Goal: Task Accomplishment & Management: Complete application form

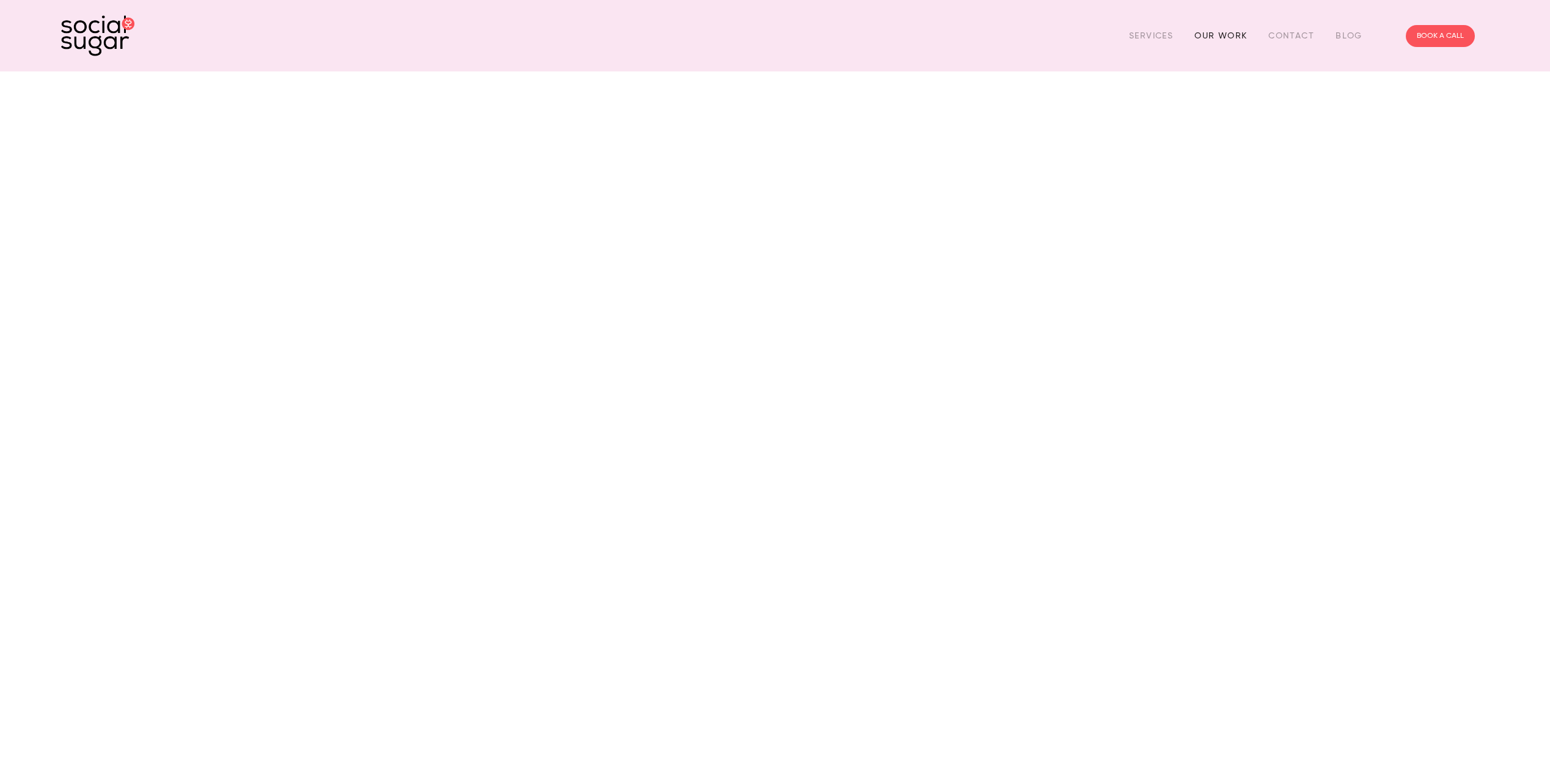
click at [1214, 36] on link "Our Work" at bounding box center [1221, 35] width 52 height 18
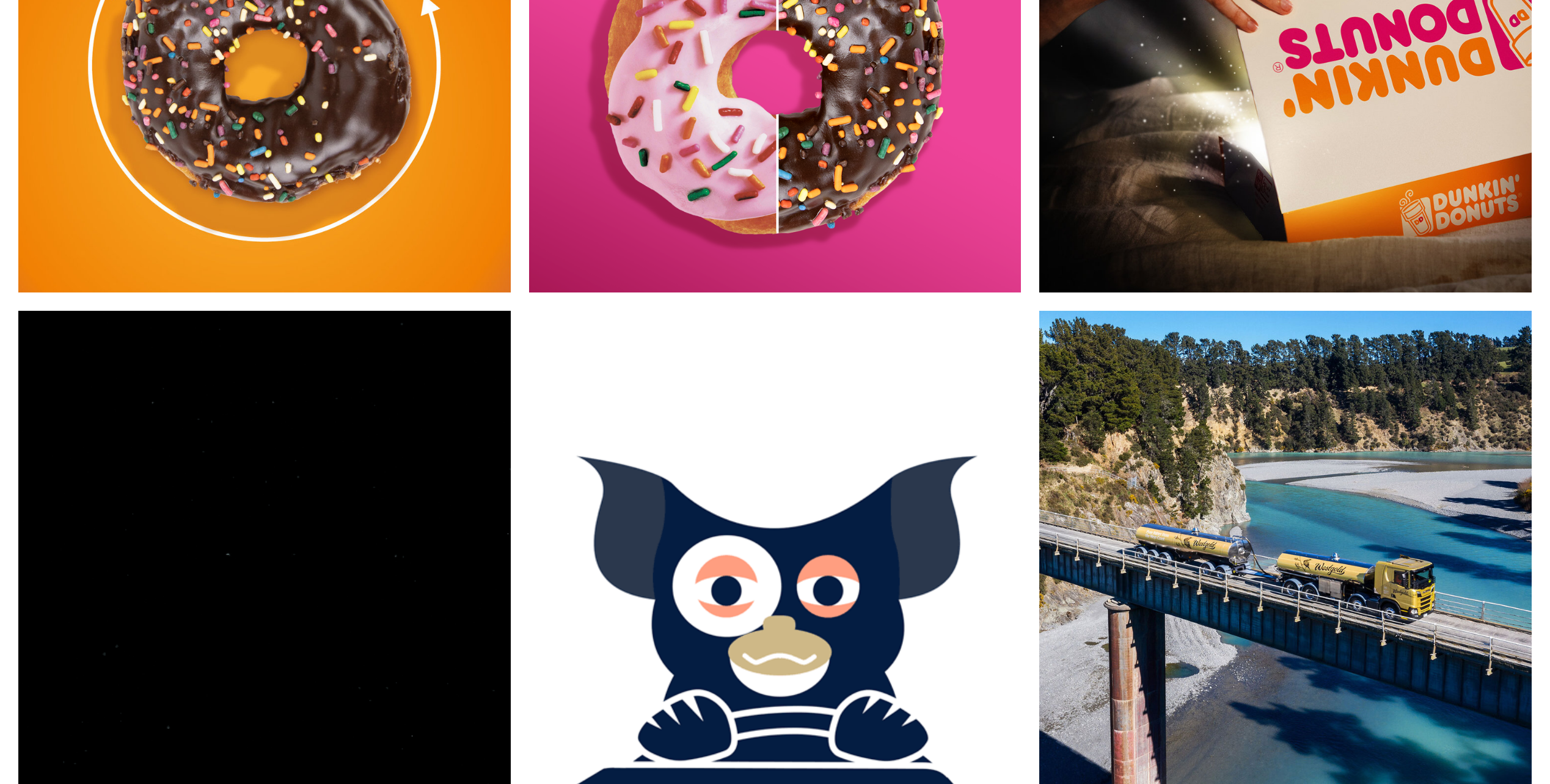
scroll to position [14169, 0]
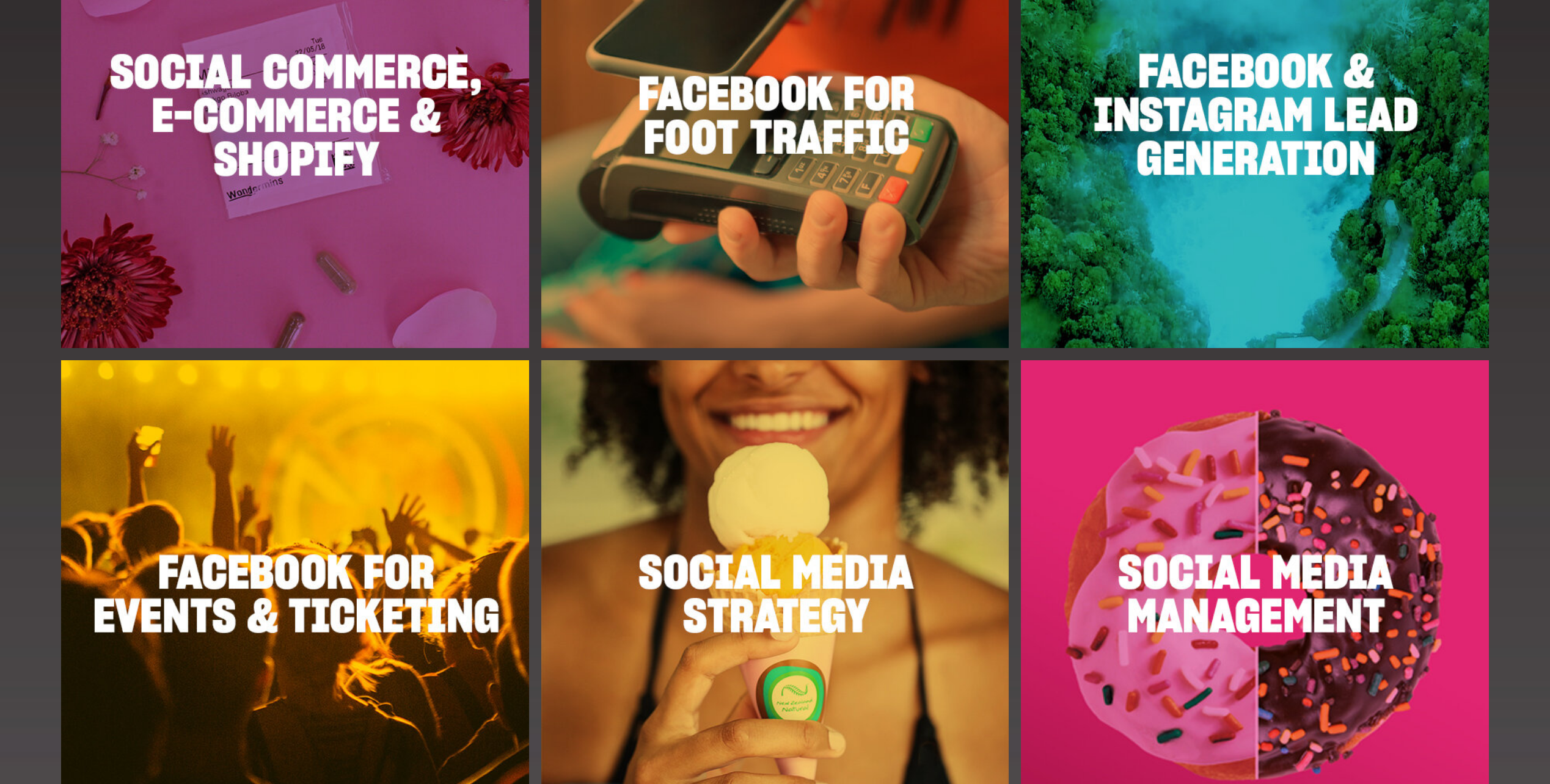
scroll to position [1832, 0]
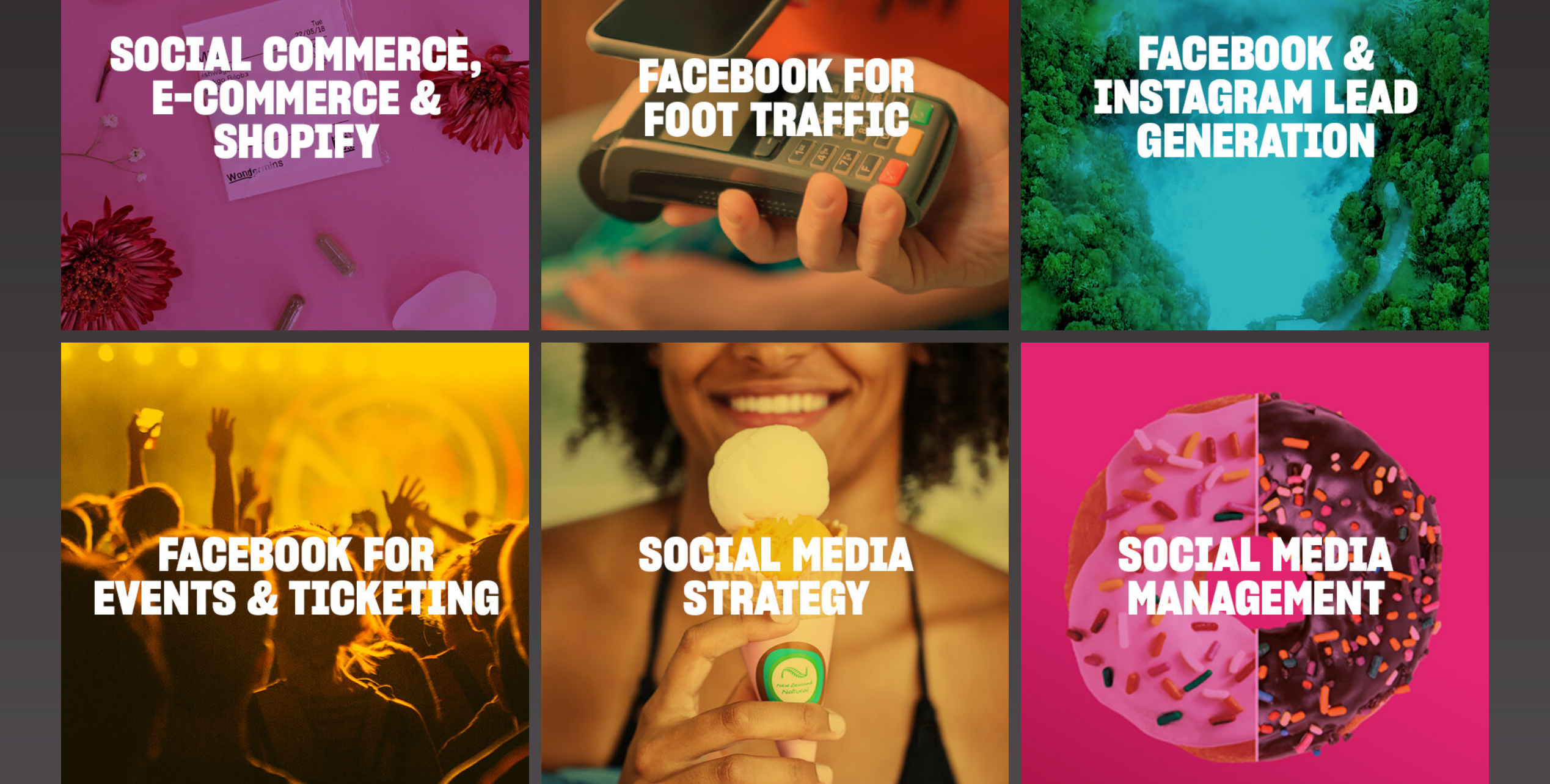
click at [820, 565] on img at bounding box center [775, 577] width 468 height 468
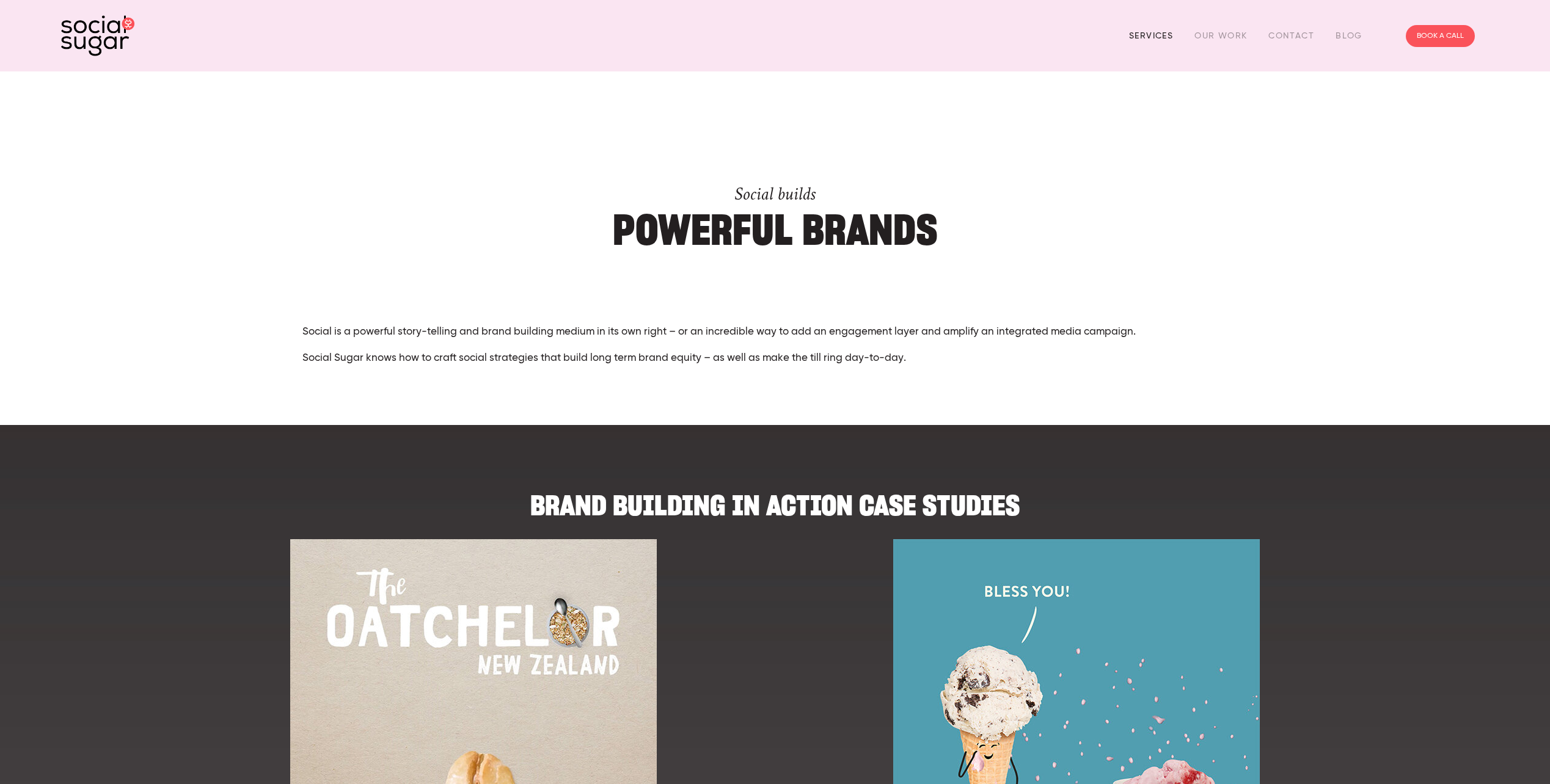
click at [1161, 35] on link "Services" at bounding box center [1151, 35] width 44 height 18
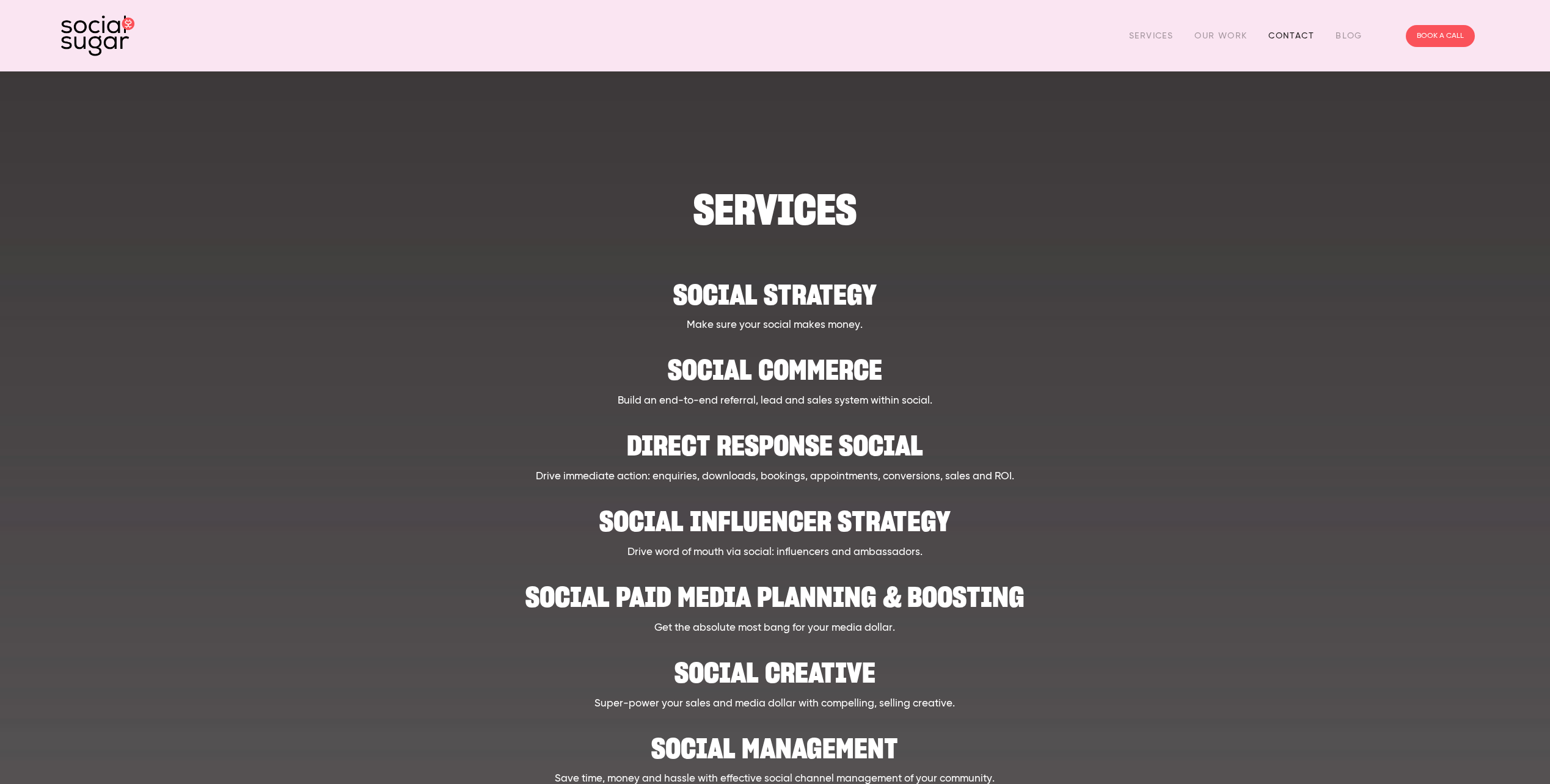
click at [1279, 38] on link "Contact" at bounding box center [1291, 35] width 46 height 18
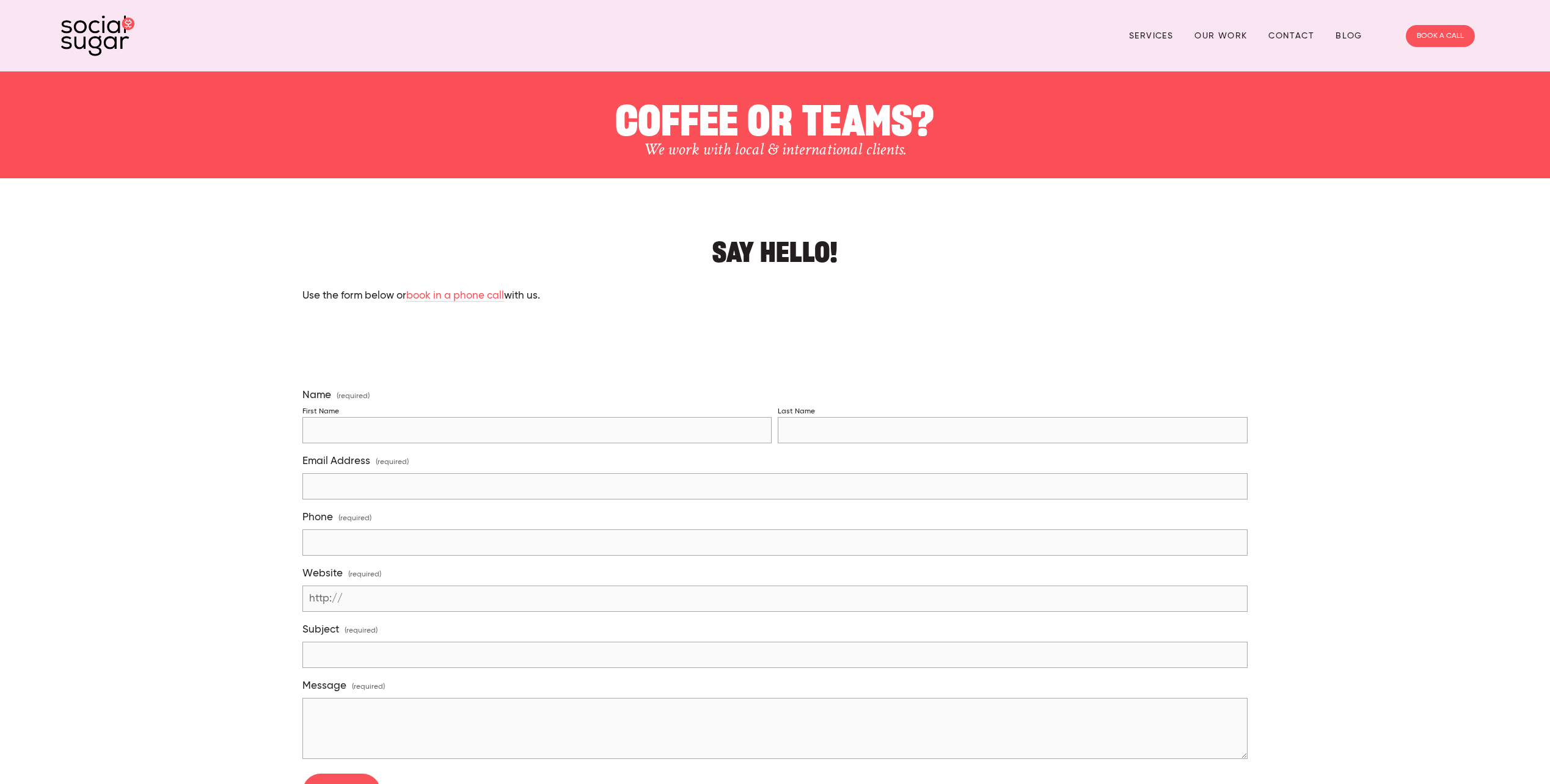
click at [371, 442] on fieldset "Name (required) First Name Last Name" at bounding box center [775, 421] width 946 height 65
click at [576, 417] on input "First Name" at bounding box center [536, 429] width 469 height 26
type input "Amy"
type input "Jewitt"
drag, startPoint x: 350, startPoint y: 491, endPoint x: 362, endPoint y: 493, distance: 12.2
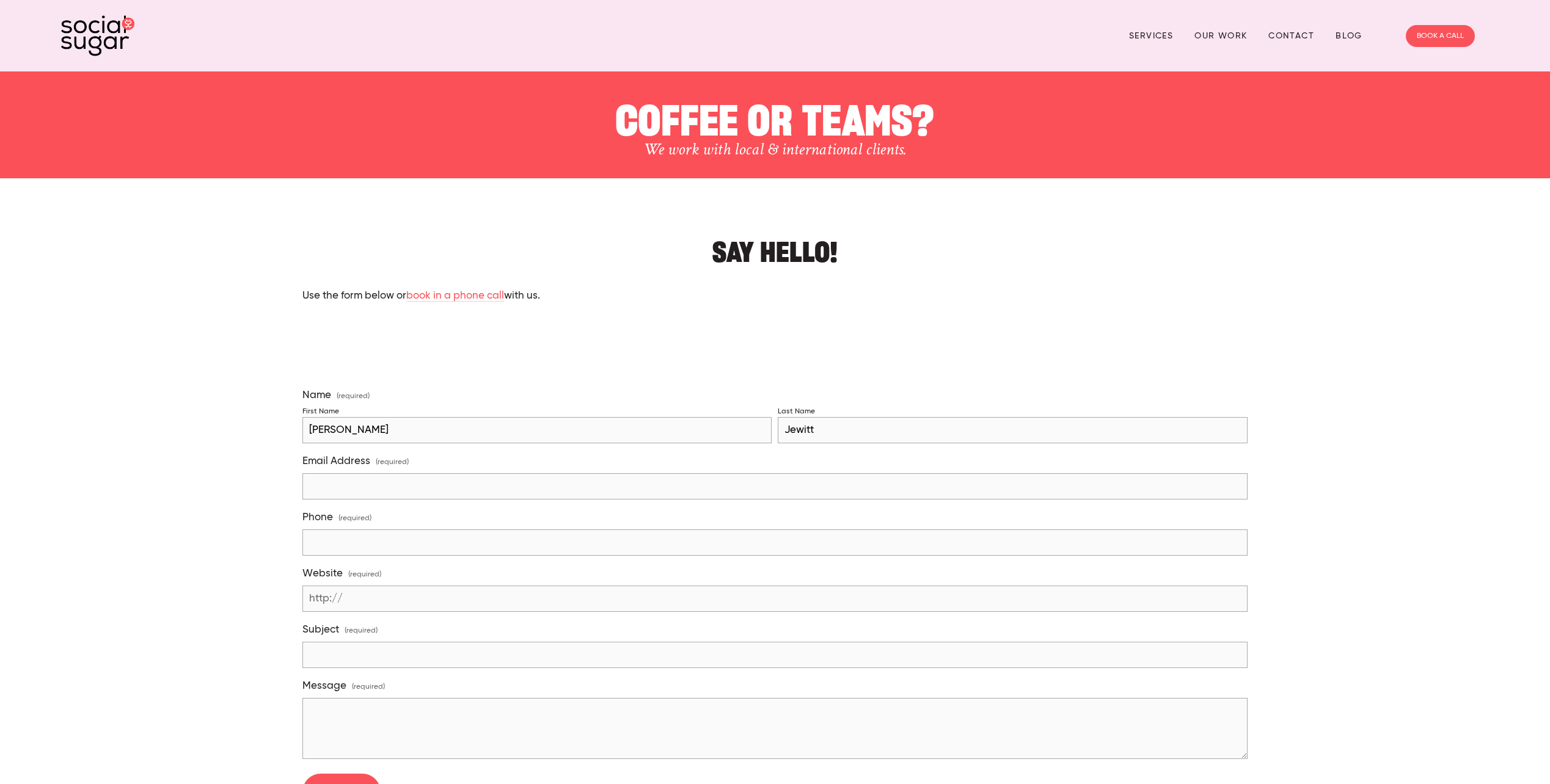
click at [351, 491] on input "Email Address (required)" at bounding box center [775, 486] width 946 height 26
type input "amy@samson.co.nz"
type input "021818653"
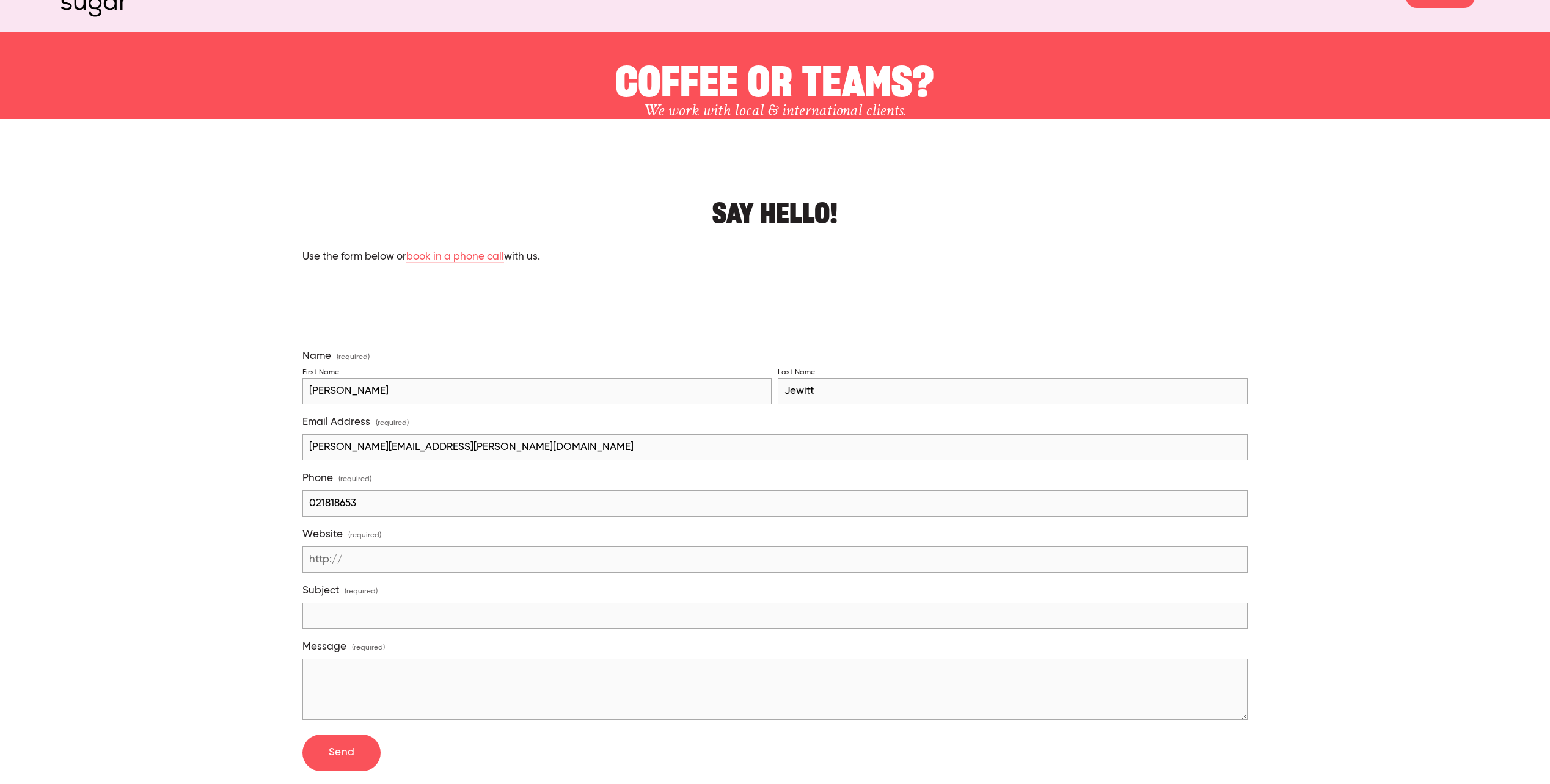
scroll to position [61, 0]
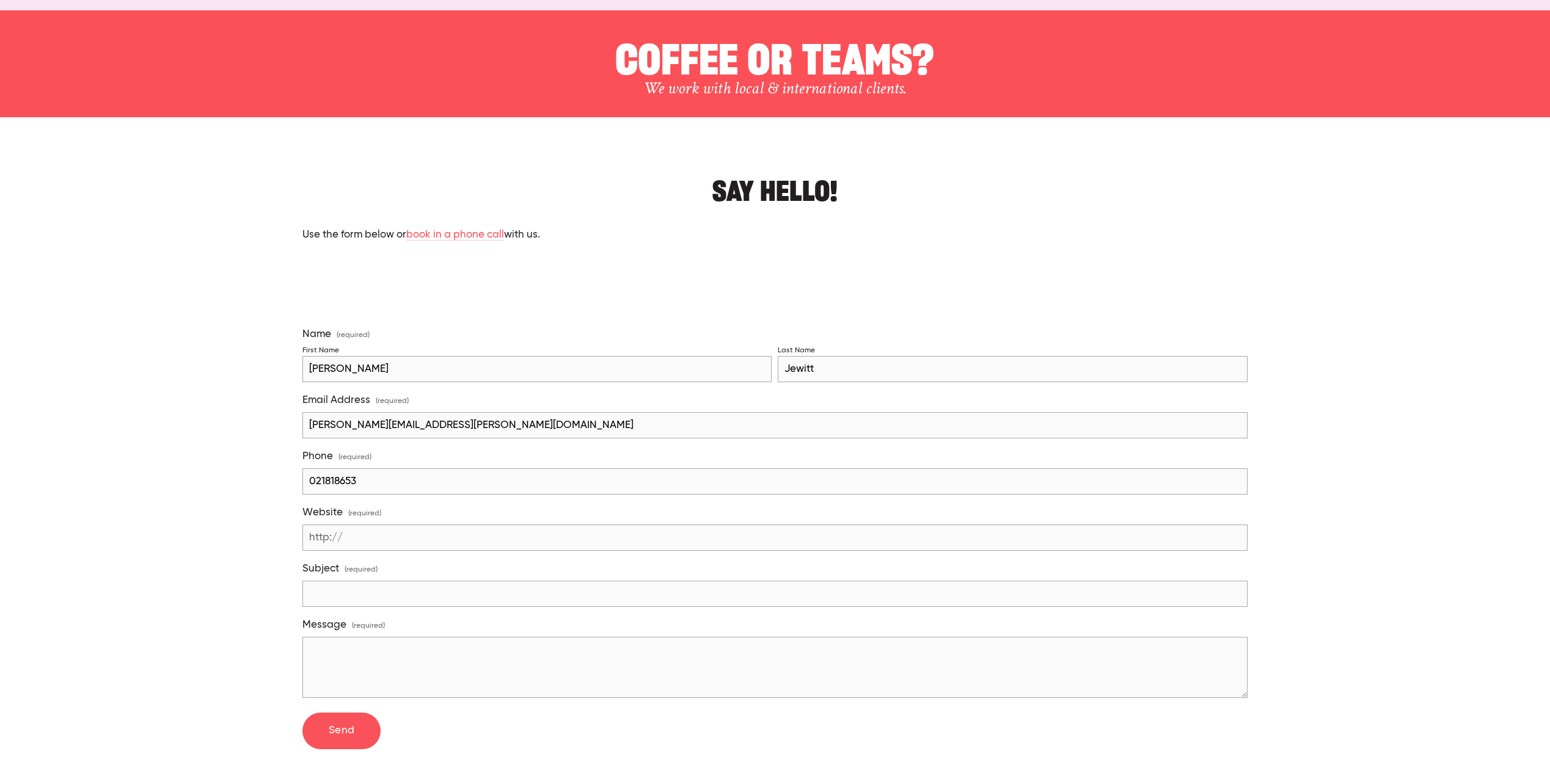
click at [369, 539] on input "Website (required)" at bounding box center [775, 537] width 946 height 26
click at [361, 531] on input "Website (required)" at bounding box center [775, 537] width 946 height 26
paste input "https://www.samson.co.nz/"
click at [389, 532] on input "https://www.samson.co.nz/" at bounding box center [775, 537] width 946 height 26
click at [452, 530] on input "www.samson.co.nz/" at bounding box center [775, 537] width 946 height 26
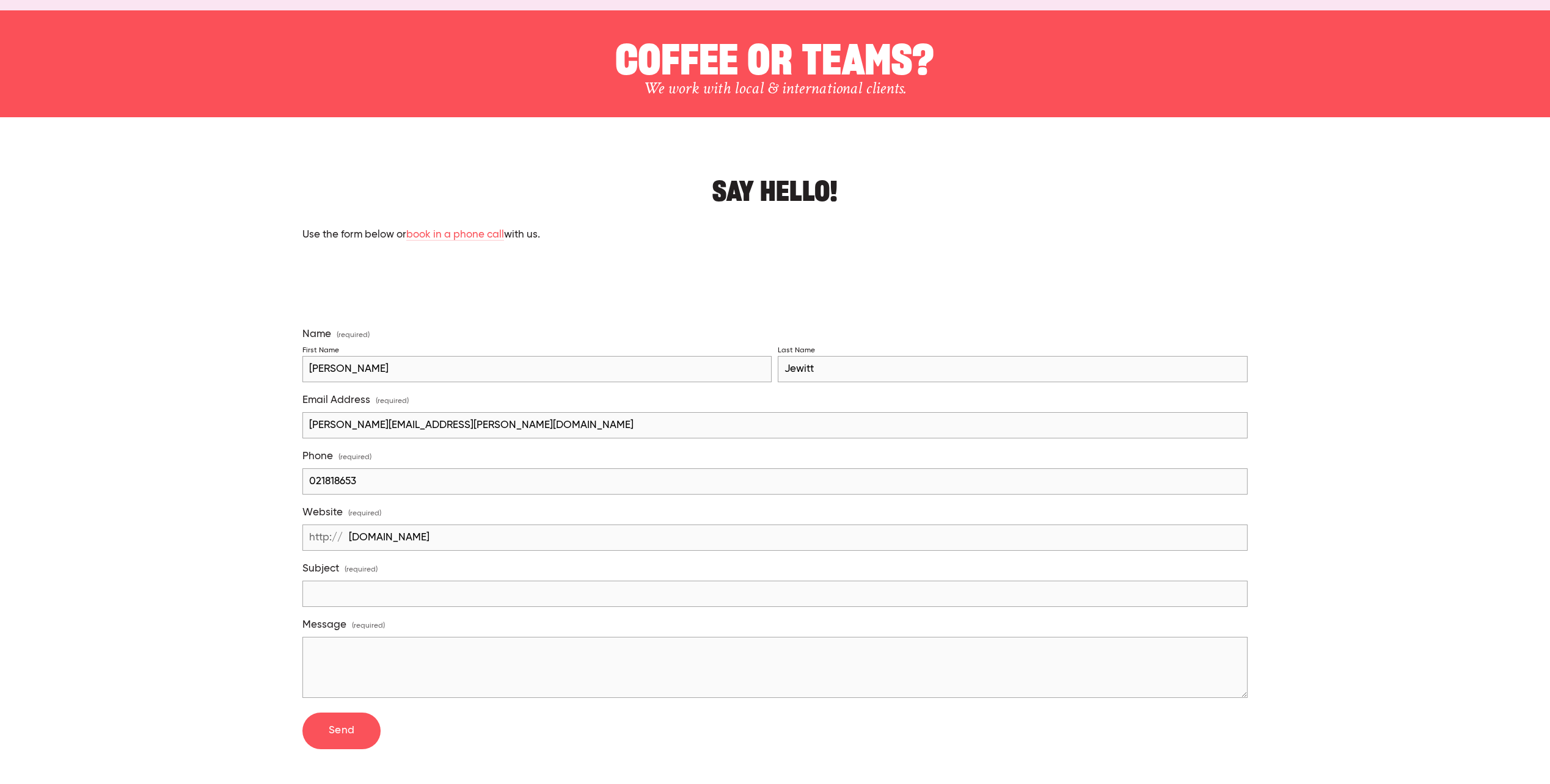
type input "www.samson.co.nz"
click at [393, 593] on input "Subject (required)" at bounding box center [775, 594] width 946 height 26
click at [380, 595] on input "Subject (required)" at bounding box center [775, 594] width 946 height 26
type input "Marketing Enquiry"
click at [425, 639] on textarea "Message (required)" at bounding box center [775, 667] width 946 height 61
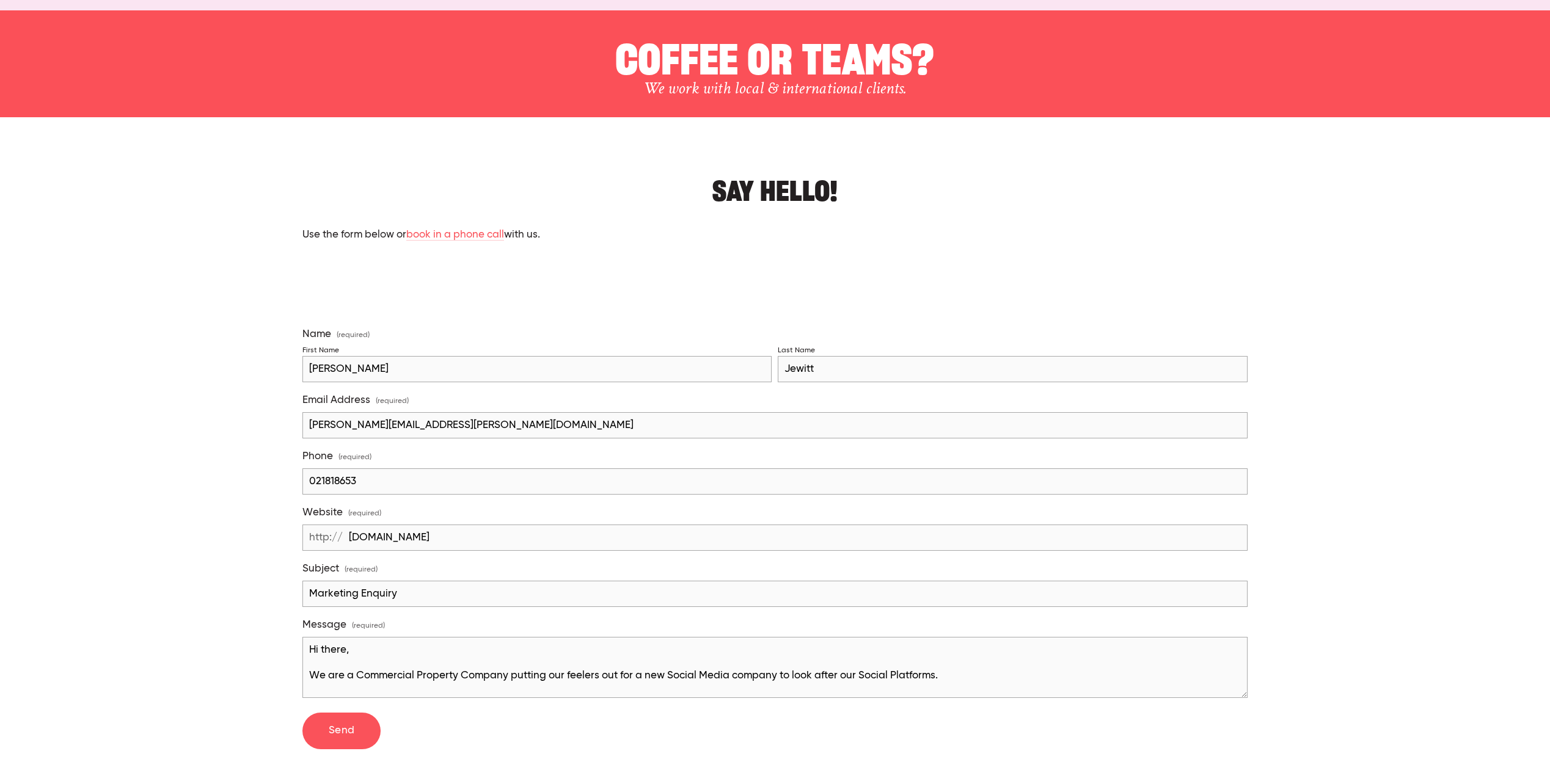
click at [470, 668] on textarea "Hi there, We are a Commercial Property Company putting our feelers out for a ne…" at bounding box center [775, 667] width 946 height 61
click at [958, 679] on textarea "Hi there, We are a Commercial Property company putting our feelers out for a ne…" at bounding box center [775, 667] width 946 height 61
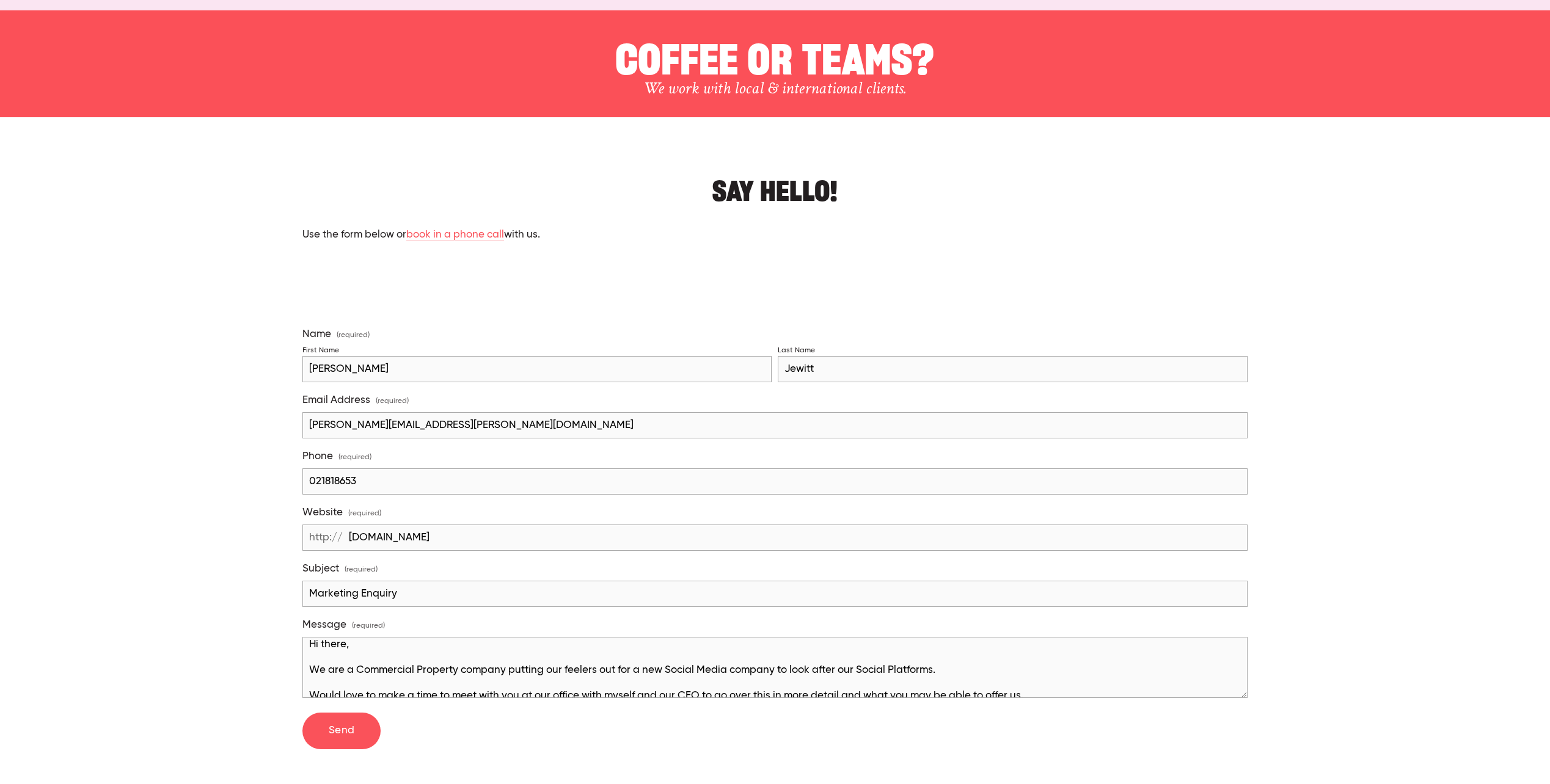
scroll to position [24, 0]
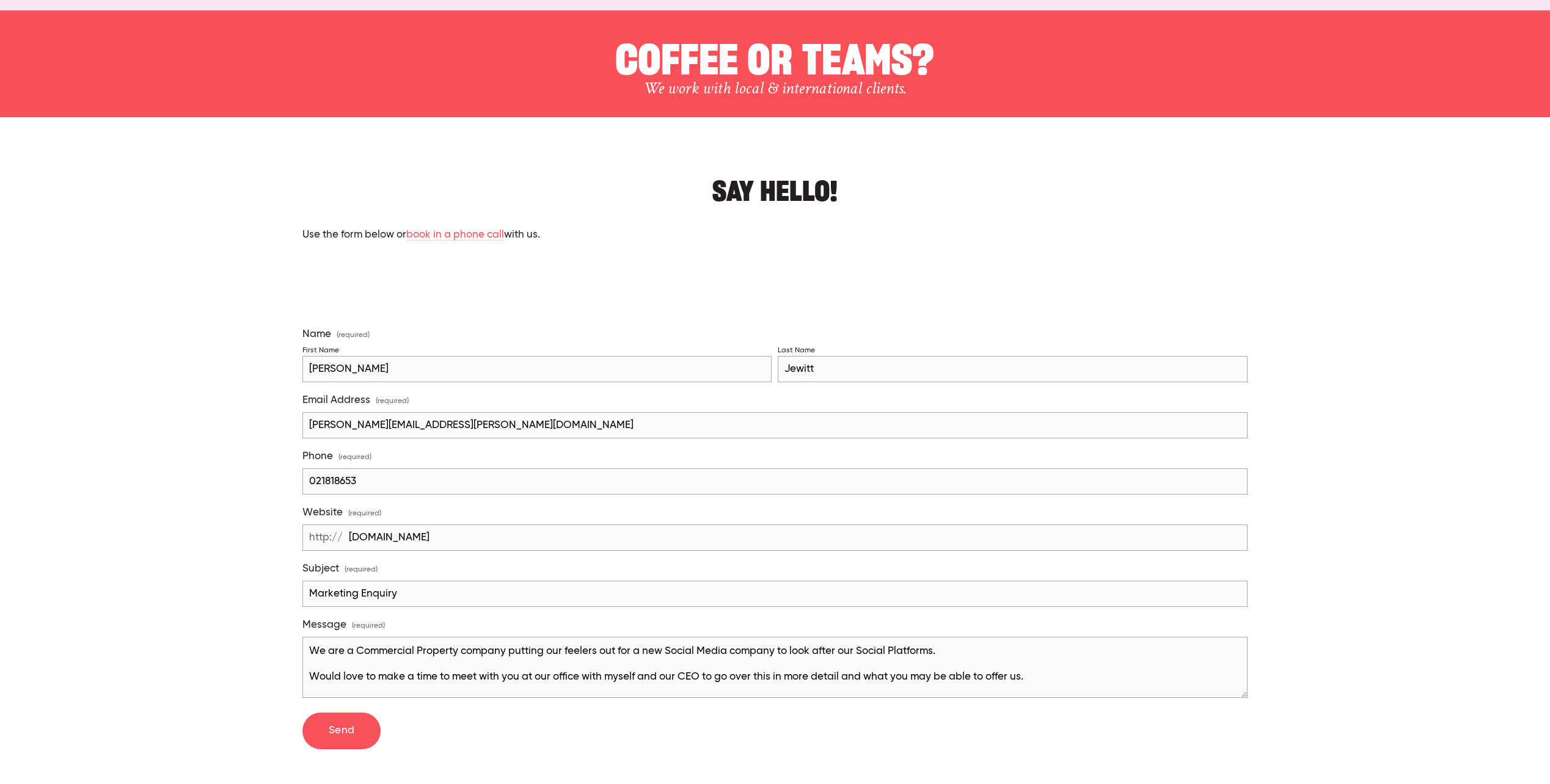
click at [587, 674] on textarea "Hi there, We are a Commercial Property company putting our feelers out for a ne…" at bounding box center [775, 667] width 946 height 61
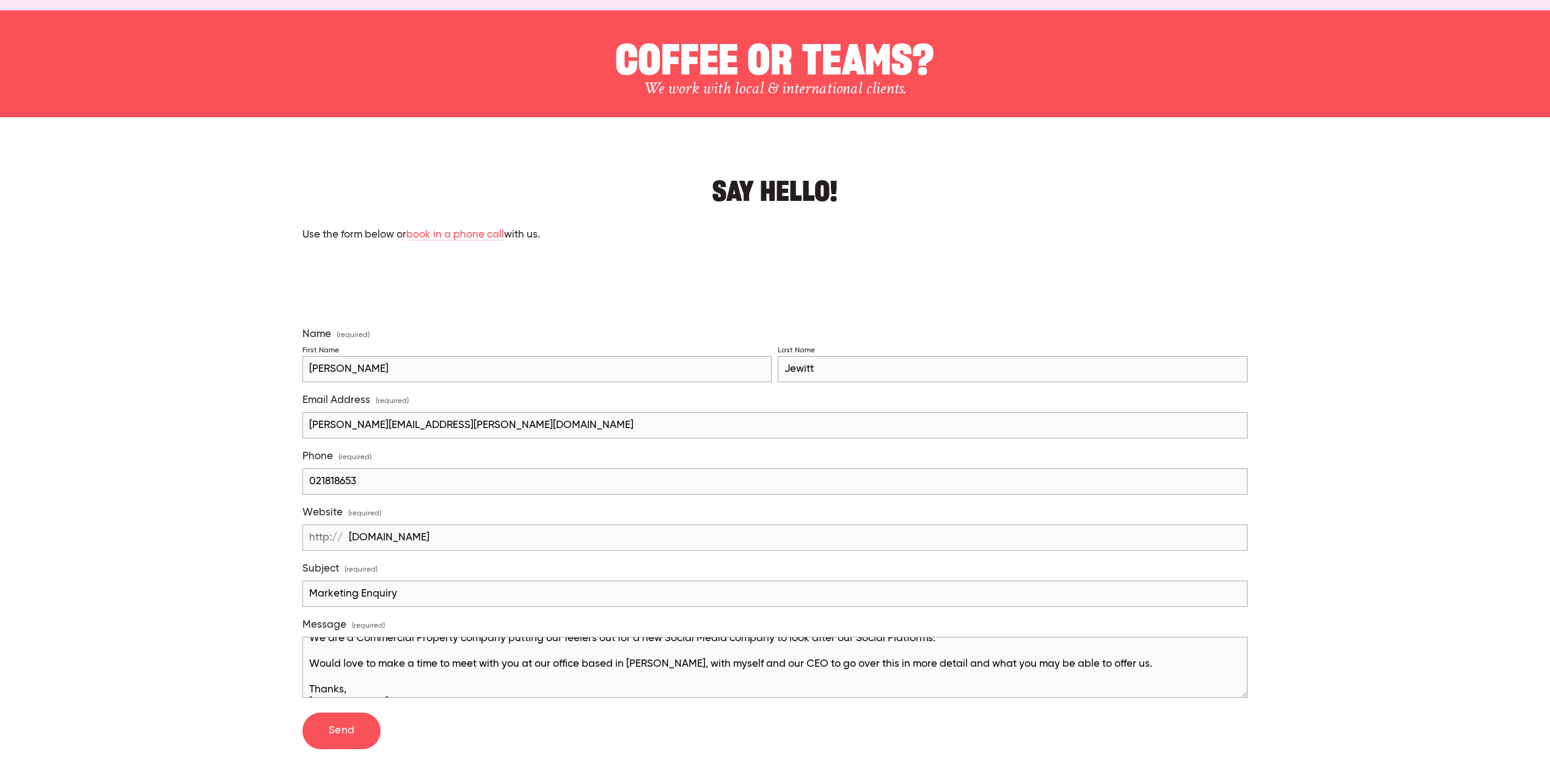
scroll to position [51, 0]
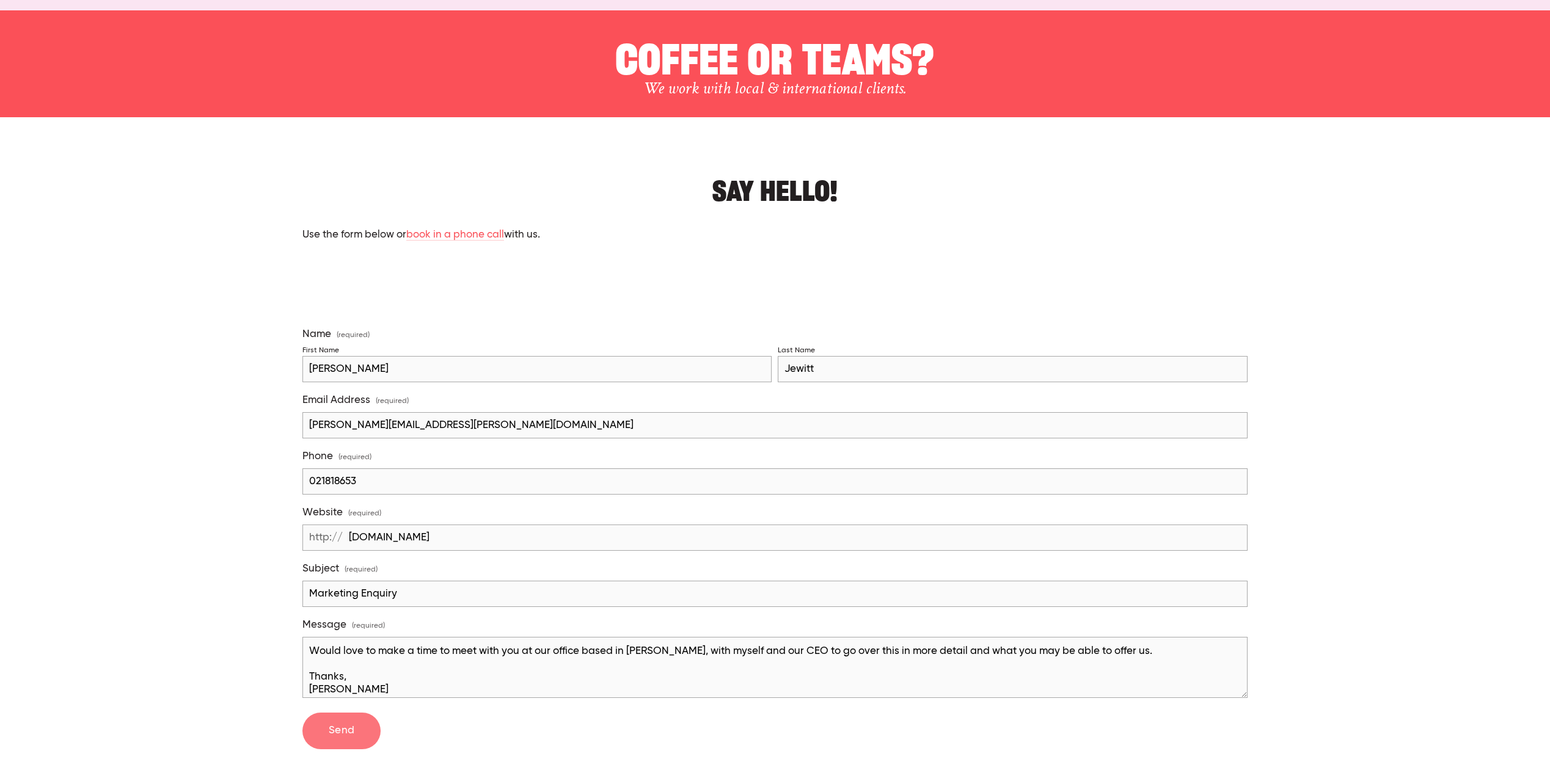
type textarea "Hi there, We are a Commercial Property company putting our feelers out for a ne…"
click at [330, 737] on button "Send Send" at bounding box center [341, 732] width 78 height 37
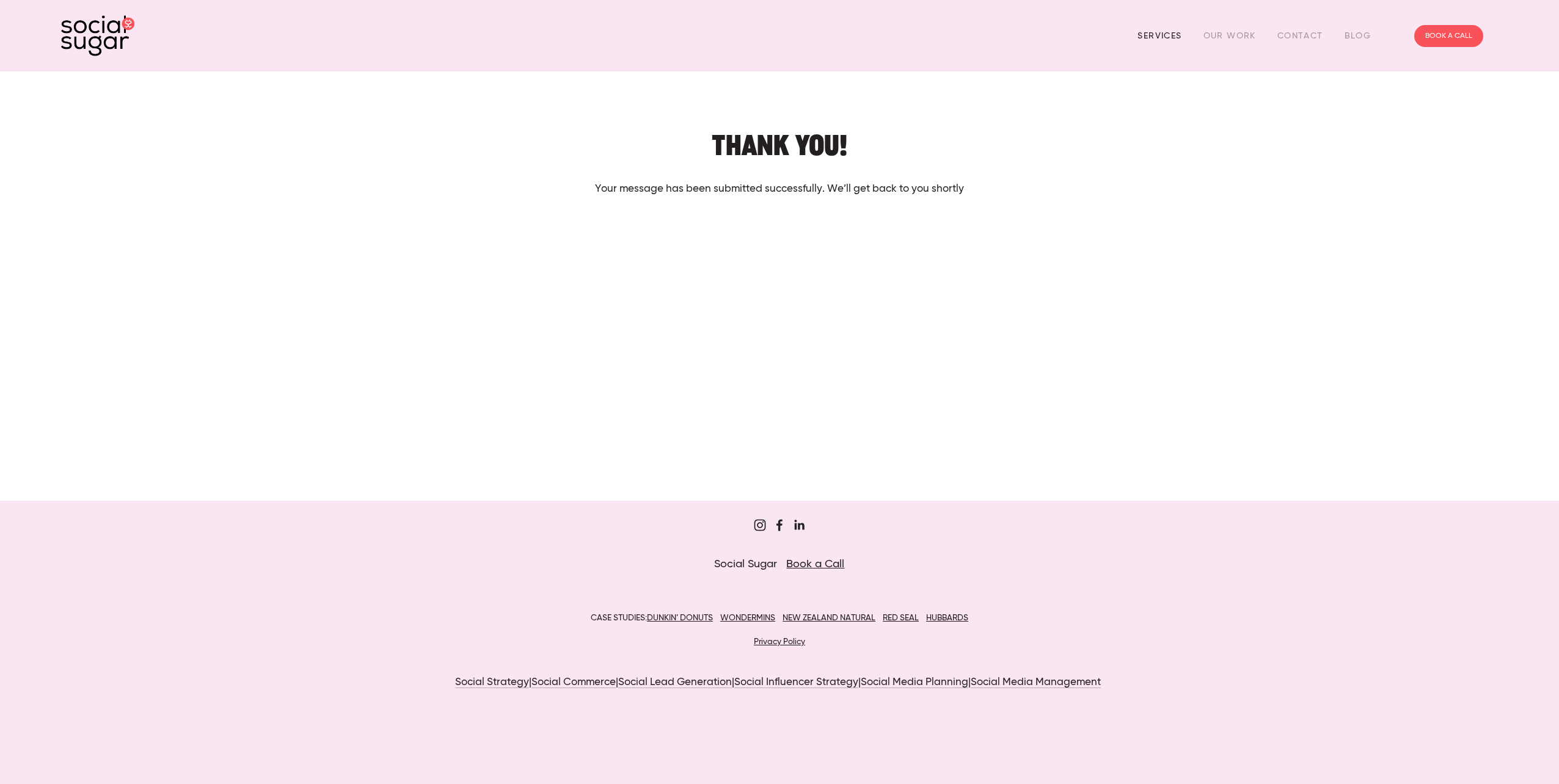
click at [1153, 34] on link "Services" at bounding box center [1160, 35] width 44 height 18
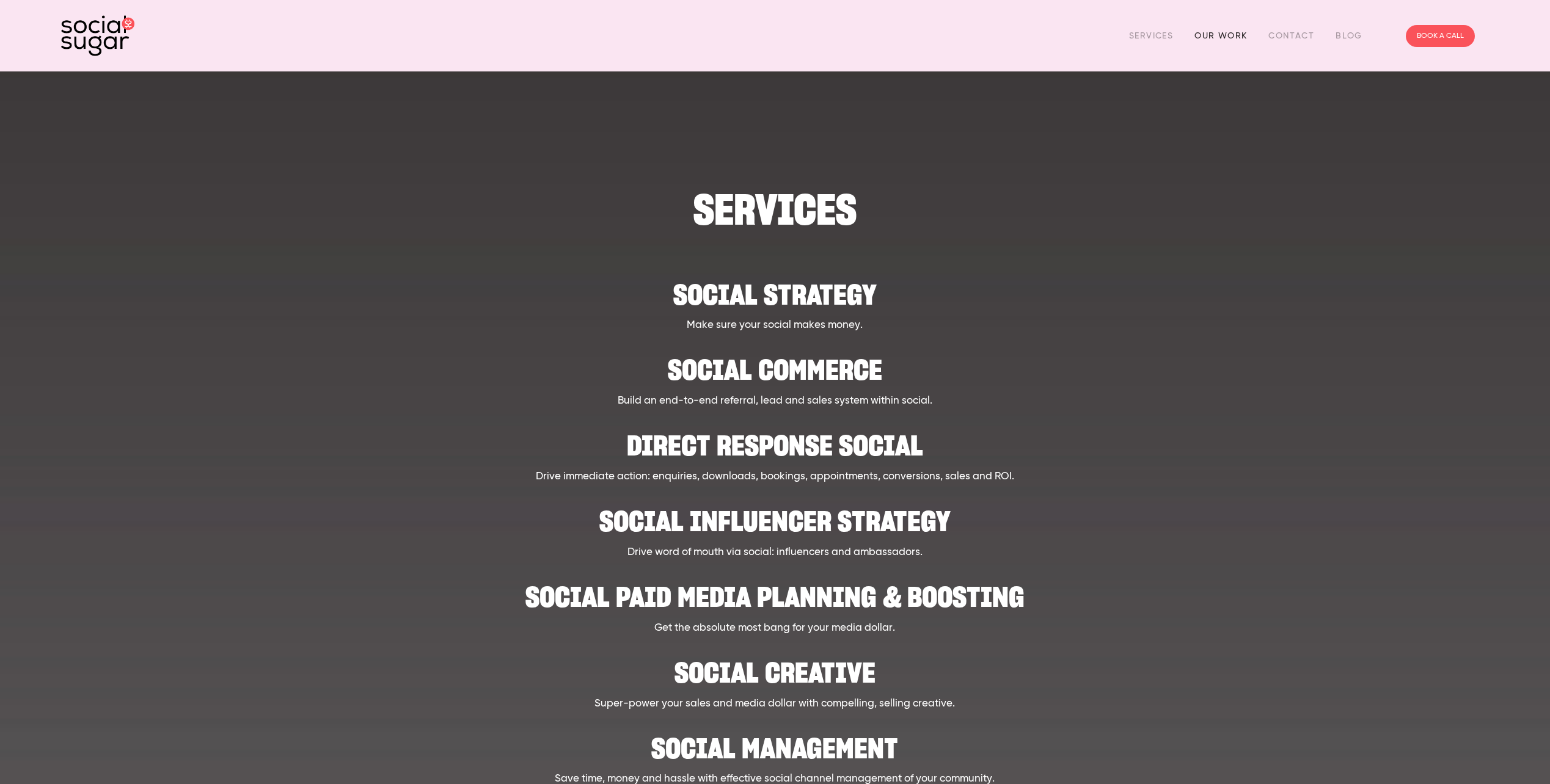
click at [1228, 43] on link "Our Work" at bounding box center [1221, 35] width 52 height 18
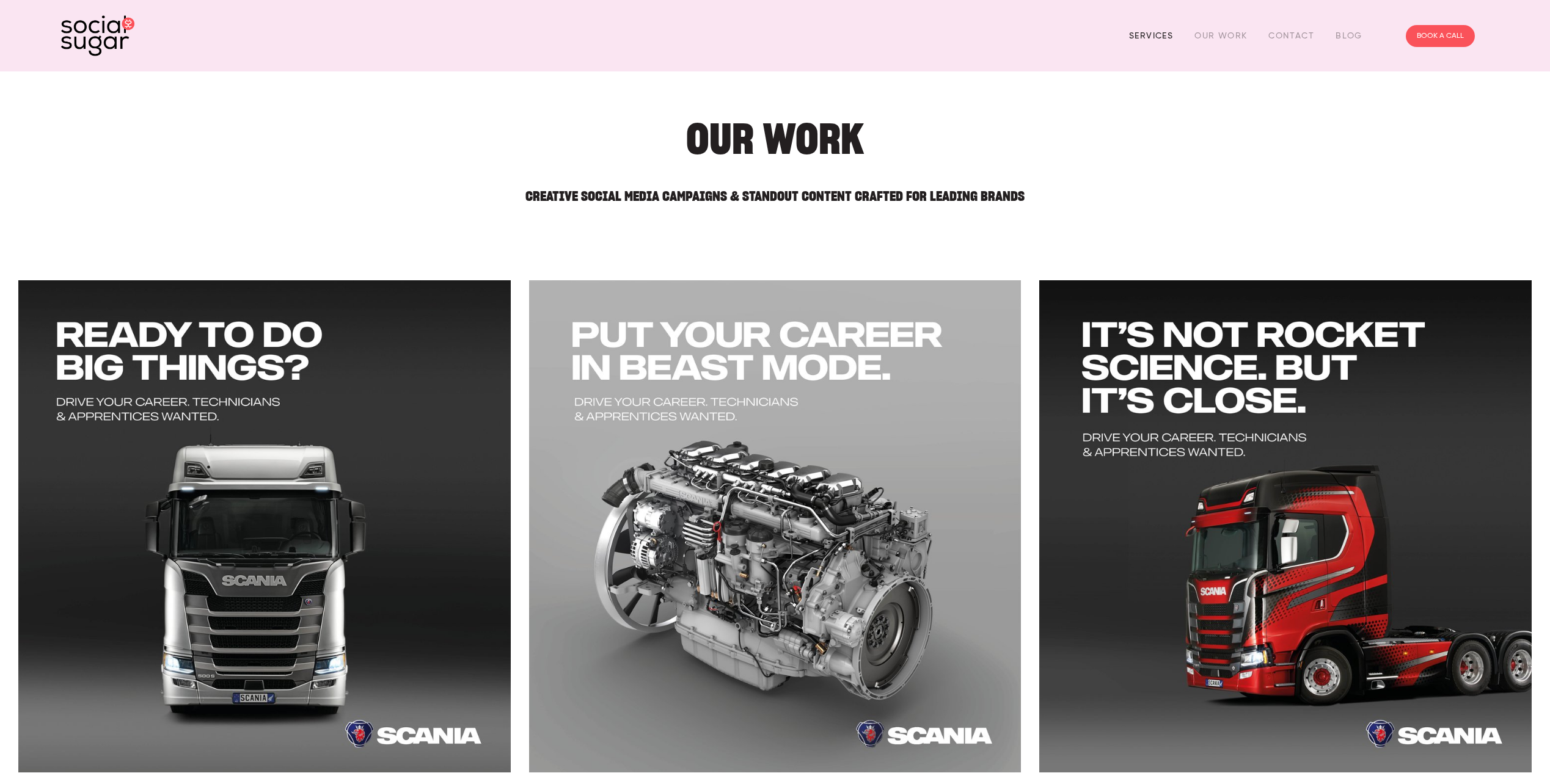
click at [1141, 38] on link "Services" at bounding box center [1151, 35] width 44 height 18
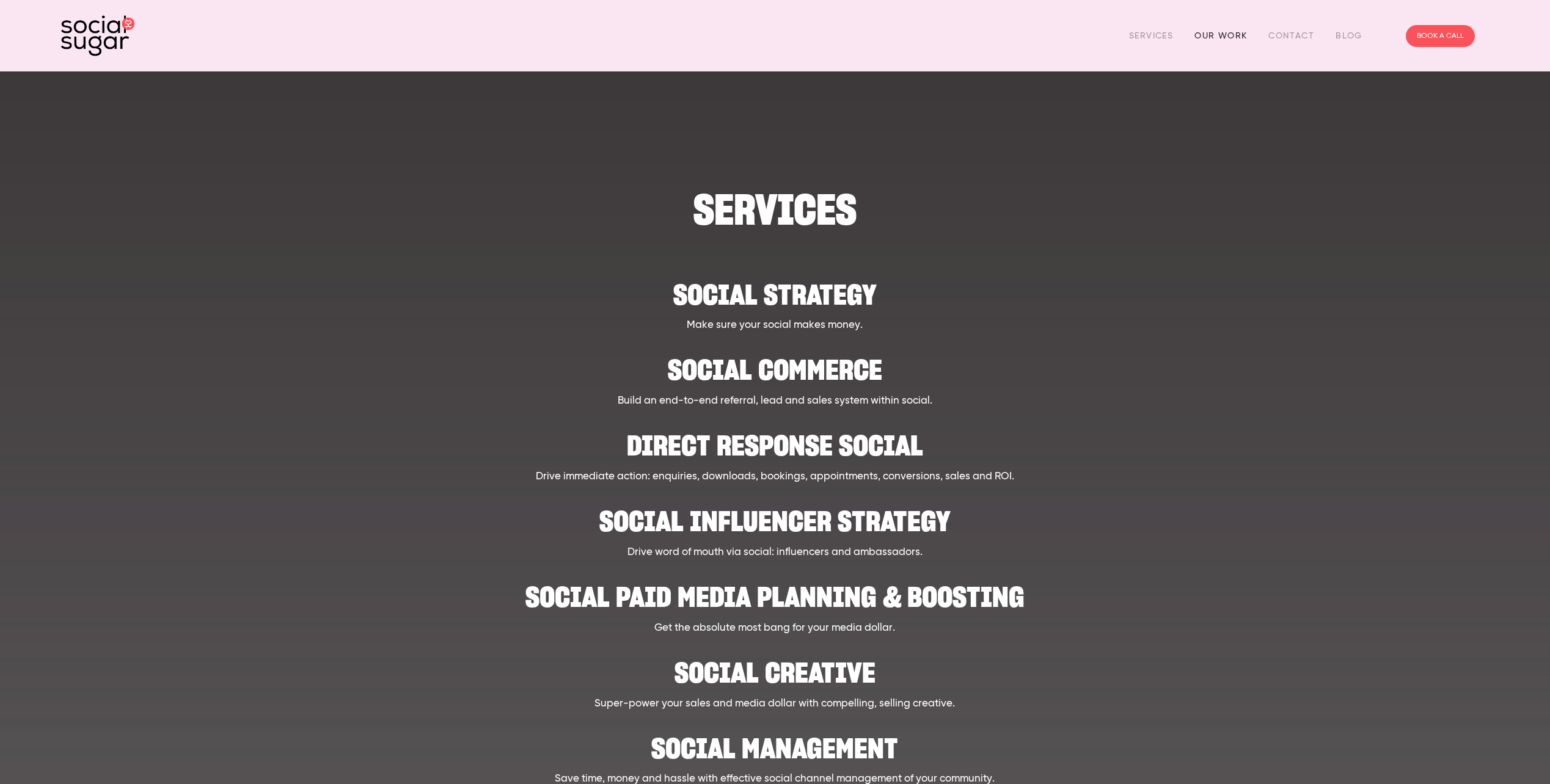
click at [1202, 34] on link "Our Work" at bounding box center [1221, 35] width 52 height 18
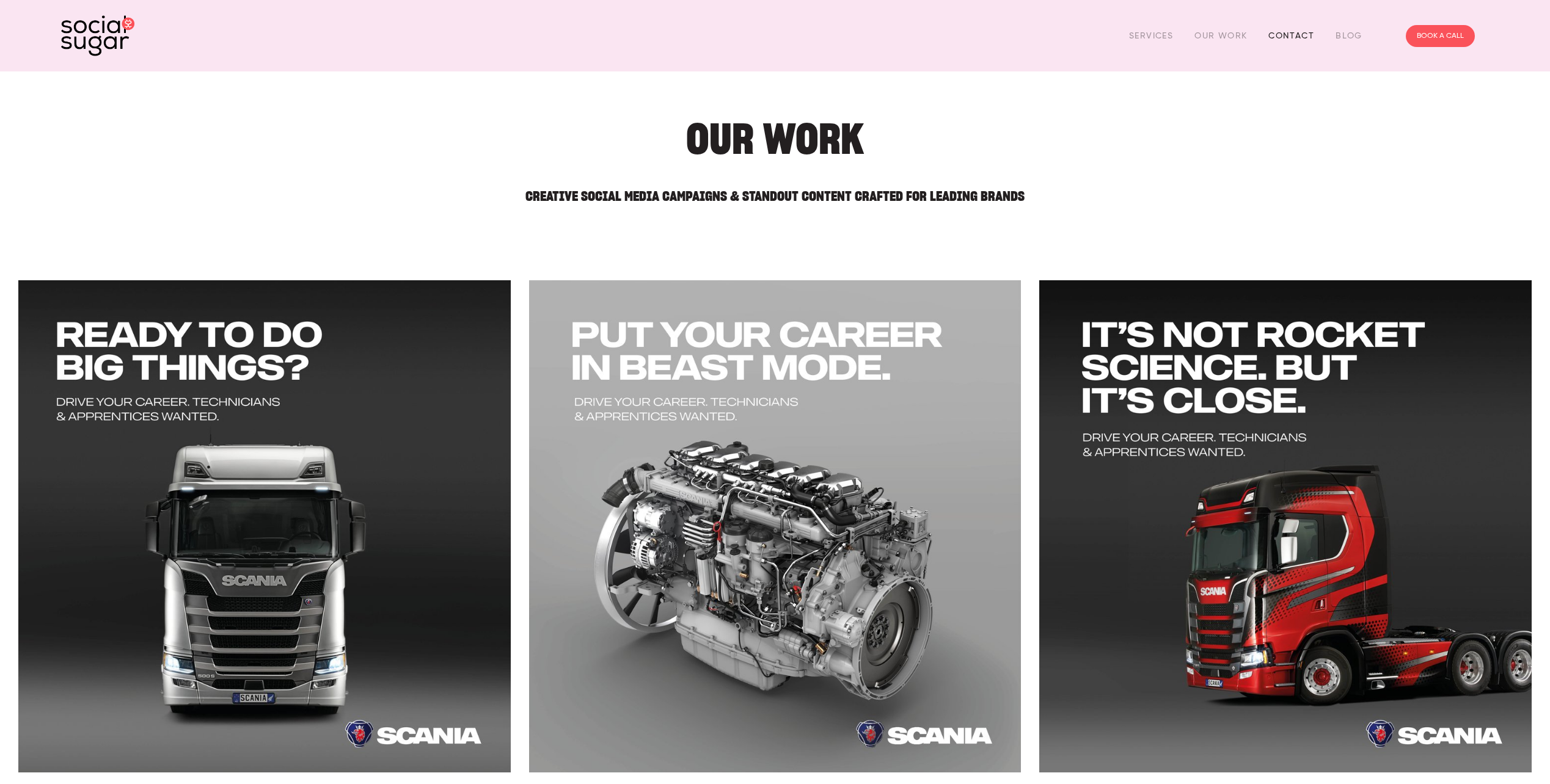
click at [1286, 43] on link "Contact" at bounding box center [1291, 35] width 46 height 18
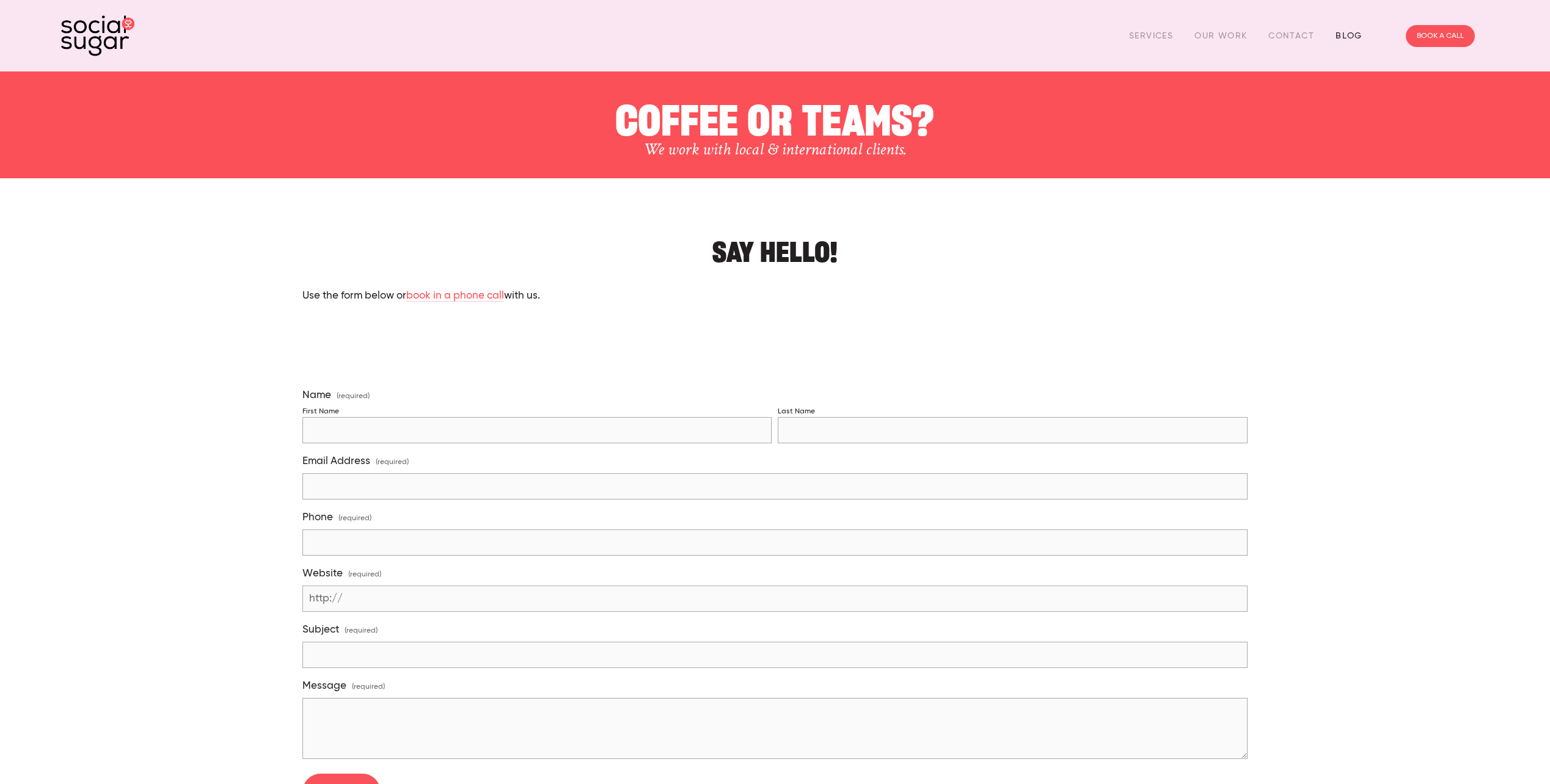
click at [1356, 39] on link "Blog" at bounding box center [1349, 35] width 27 height 18
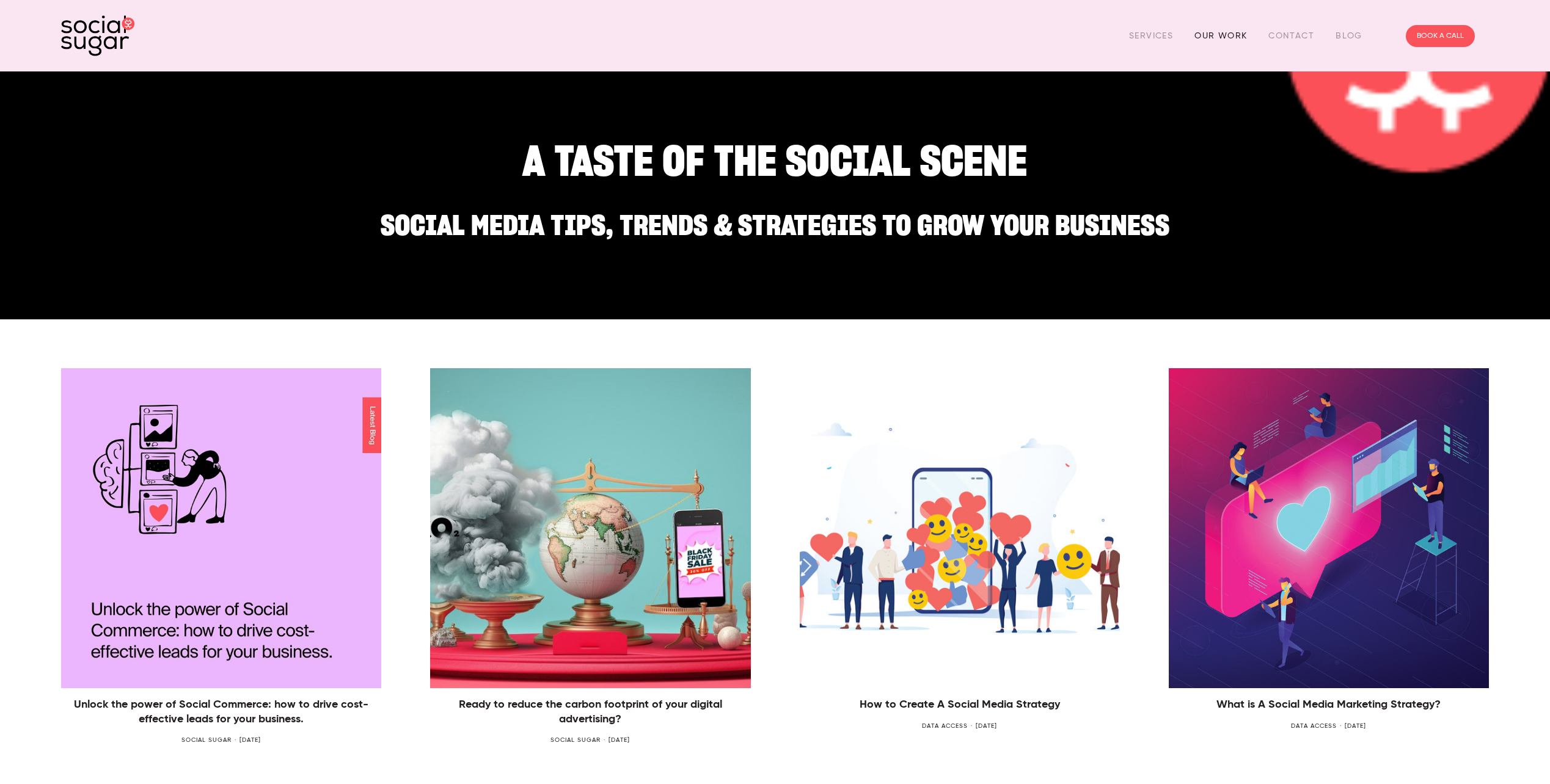
click at [1202, 32] on link "Our Work" at bounding box center [1221, 35] width 52 height 18
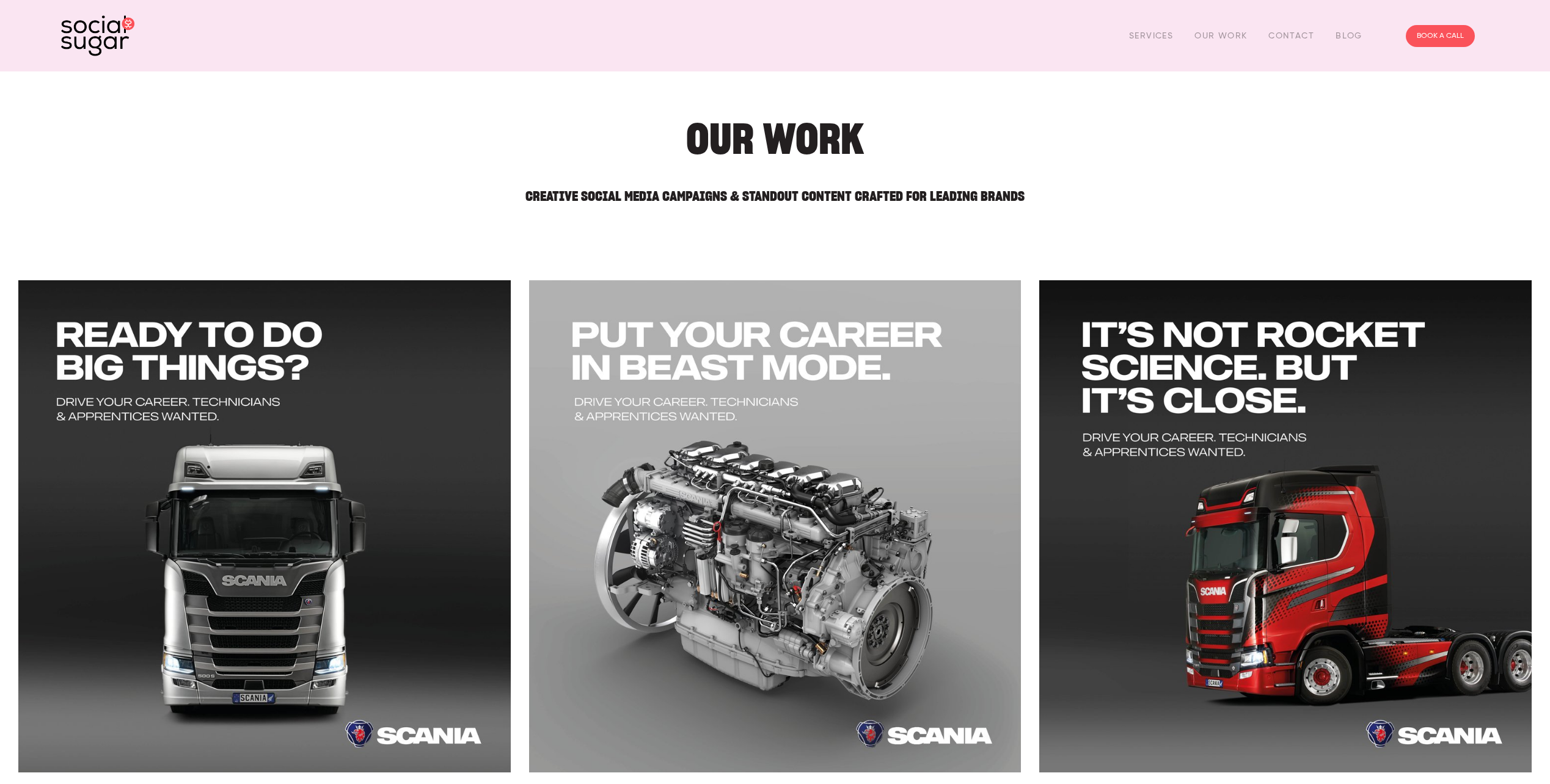
click at [1176, 38] on div "Services Our Work Contact Blog" at bounding box center [1245, 35] width 255 height 18
click at [1164, 42] on link "Services" at bounding box center [1151, 35] width 44 height 18
